Goal: Information Seeking & Learning: Learn about a topic

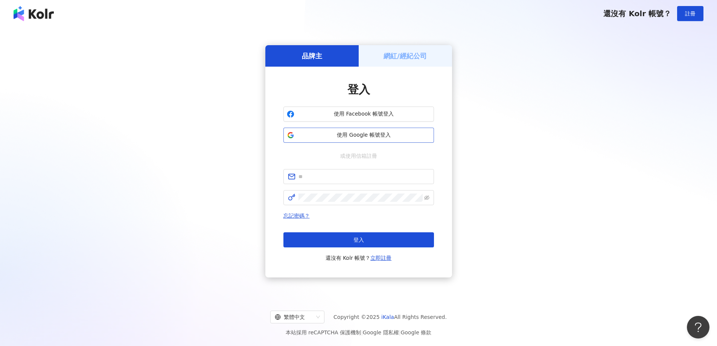
click at [369, 135] on span "使用 Google 帳號登入" at bounding box center [363, 135] width 133 height 8
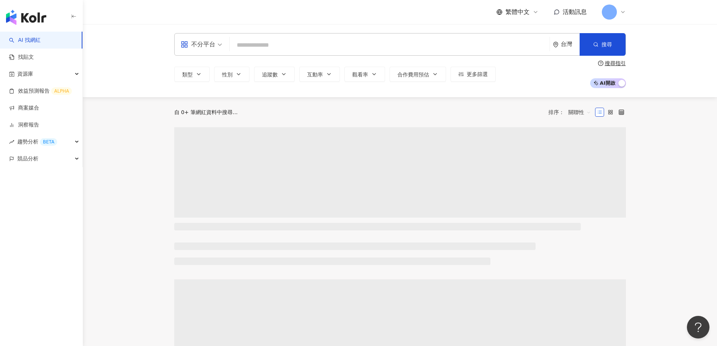
click at [624, 13] on icon at bounding box center [623, 12] width 6 height 6
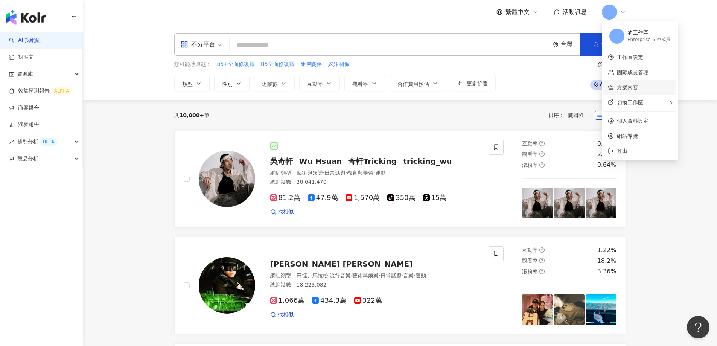
click at [623, 84] on link "方案內容" at bounding box center [627, 87] width 21 height 6
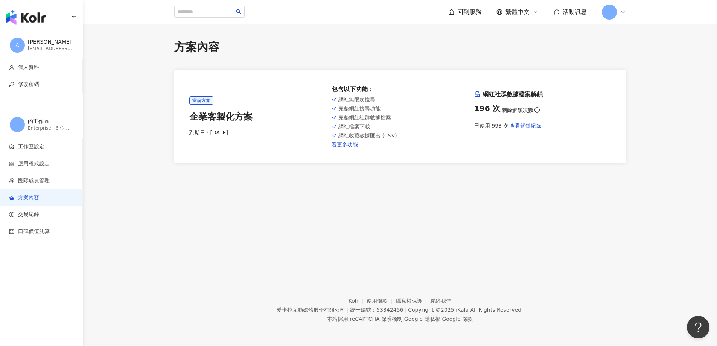
click at [350, 147] on link "看更多功能" at bounding box center [399, 144] width 137 height 6
click at [26, 18] on img "button" at bounding box center [26, 17] width 40 height 15
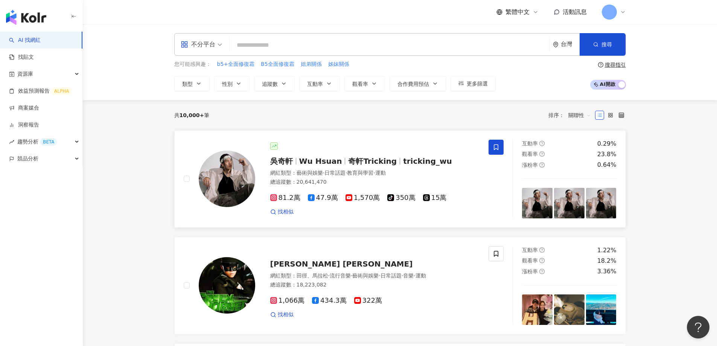
click at [499, 148] on icon at bounding box center [495, 147] width 7 height 7
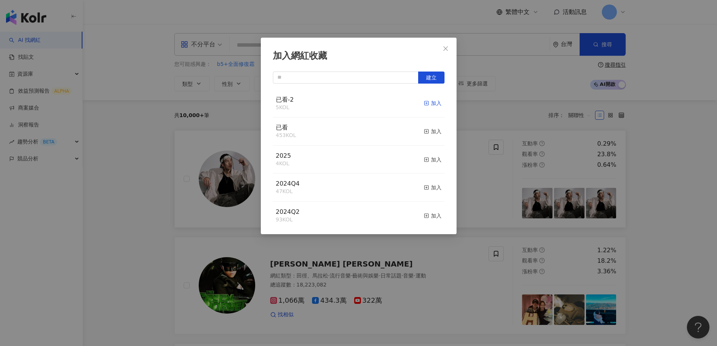
click at [432, 104] on div "加入" at bounding box center [433, 103] width 18 height 8
click at [445, 50] on icon "close" at bounding box center [445, 49] width 6 height 6
